Goal: Task Accomplishment & Management: Manage account settings

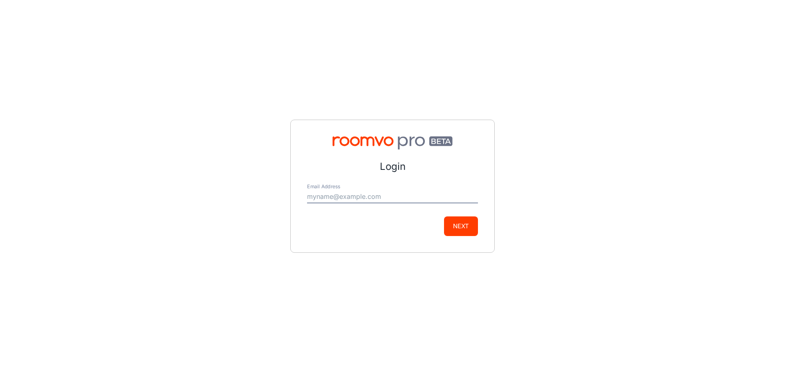
click at [365, 197] on input "Email Address" at bounding box center [392, 196] width 171 height 13
type input "[PERSON_NAME][EMAIL_ADDRESS][DOMAIN_NAME]"
click at [453, 224] on button "Next" at bounding box center [461, 227] width 34 height 20
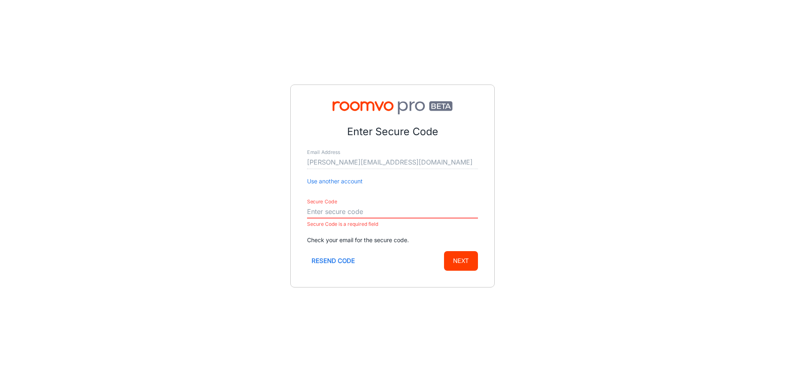
click at [345, 214] on input "Secure Code" at bounding box center [392, 212] width 171 height 13
paste input "411822"
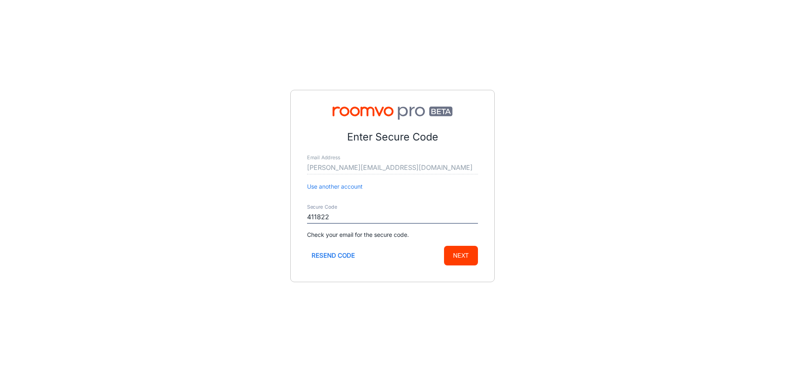
type input "411822"
click at [444, 246] on button "Next" at bounding box center [461, 256] width 34 height 20
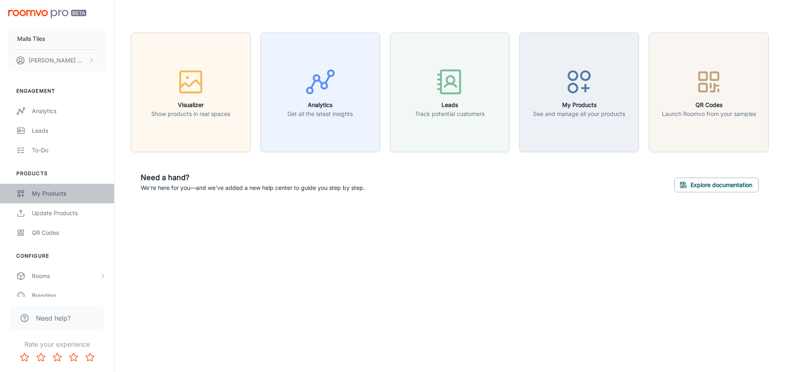
click at [63, 196] on div "My Products" at bounding box center [69, 193] width 74 height 9
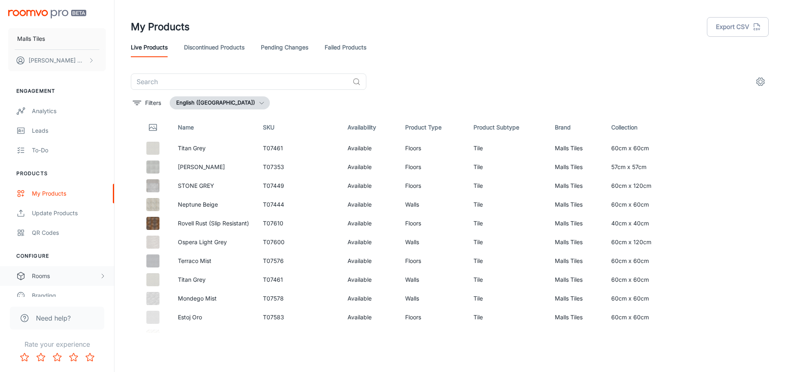
click at [98, 278] on div "Rooms" at bounding box center [65, 276] width 67 height 9
click at [96, 292] on div "My Rooms" at bounding box center [69, 295] width 74 height 9
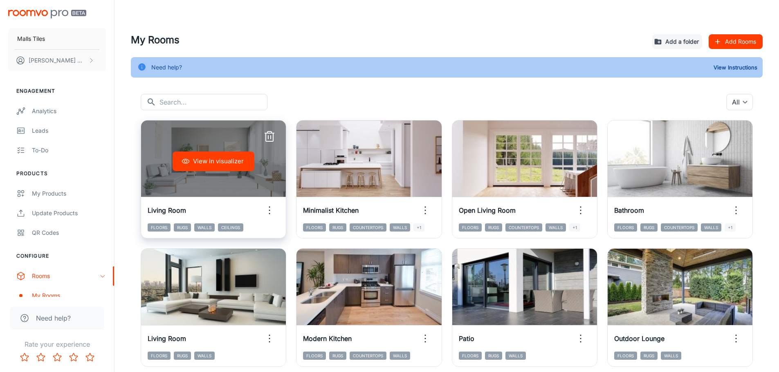
click at [264, 186] on div "View in visualizer" at bounding box center [213, 162] width 145 height 82
click at [219, 172] on div "View in visualizer" at bounding box center [213, 162] width 145 height 82
click at [224, 163] on button "View in visualizer" at bounding box center [213, 162] width 82 height 20
